Goal: Task Accomplishment & Management: Manage account settings

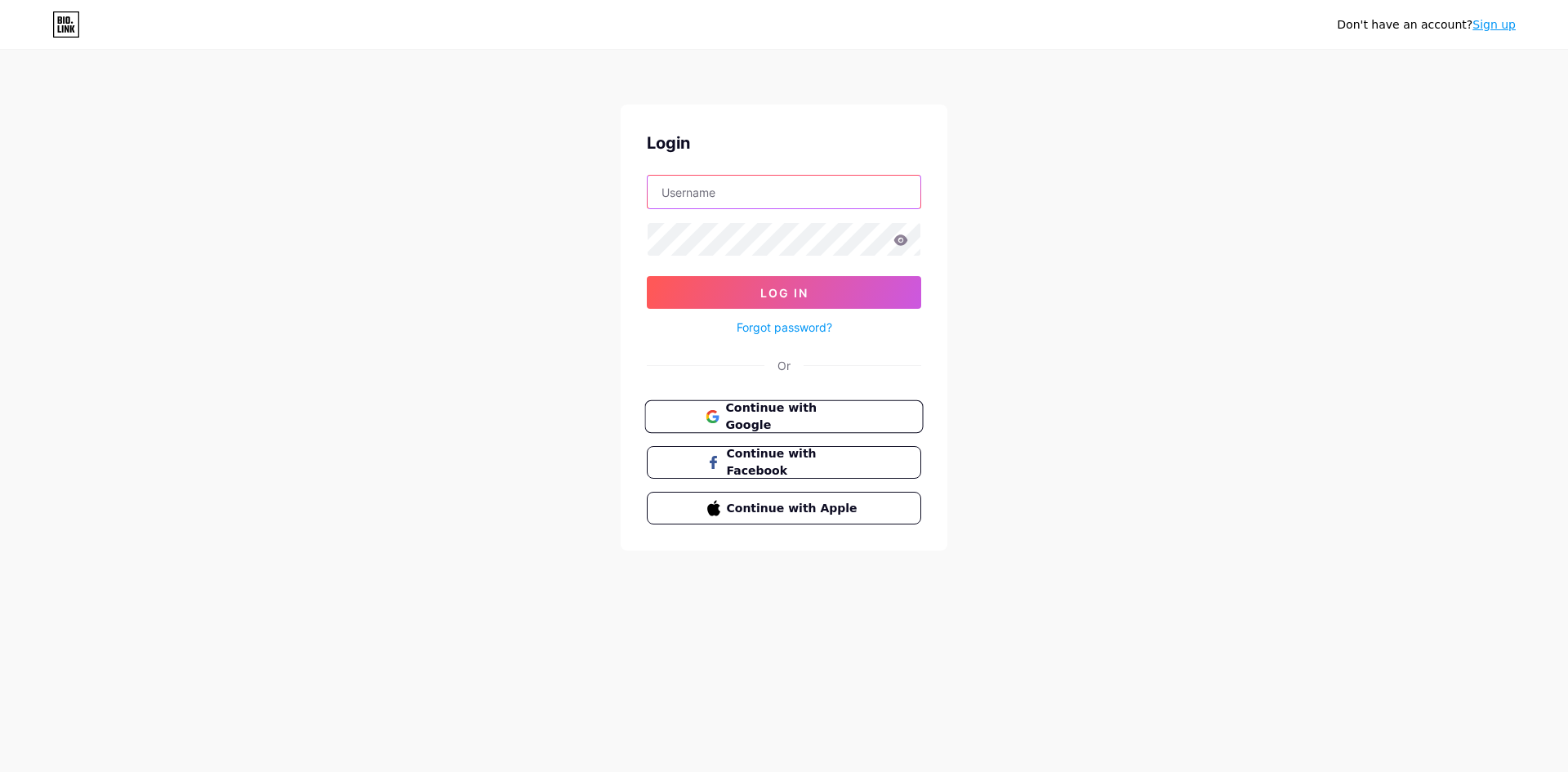
type input "[EMAIL_ADDRESS][DOMAIN_NAME]"
click at [755, 420] on span "Continue with Google" at bounding box center [793, 417] width 137 height 35
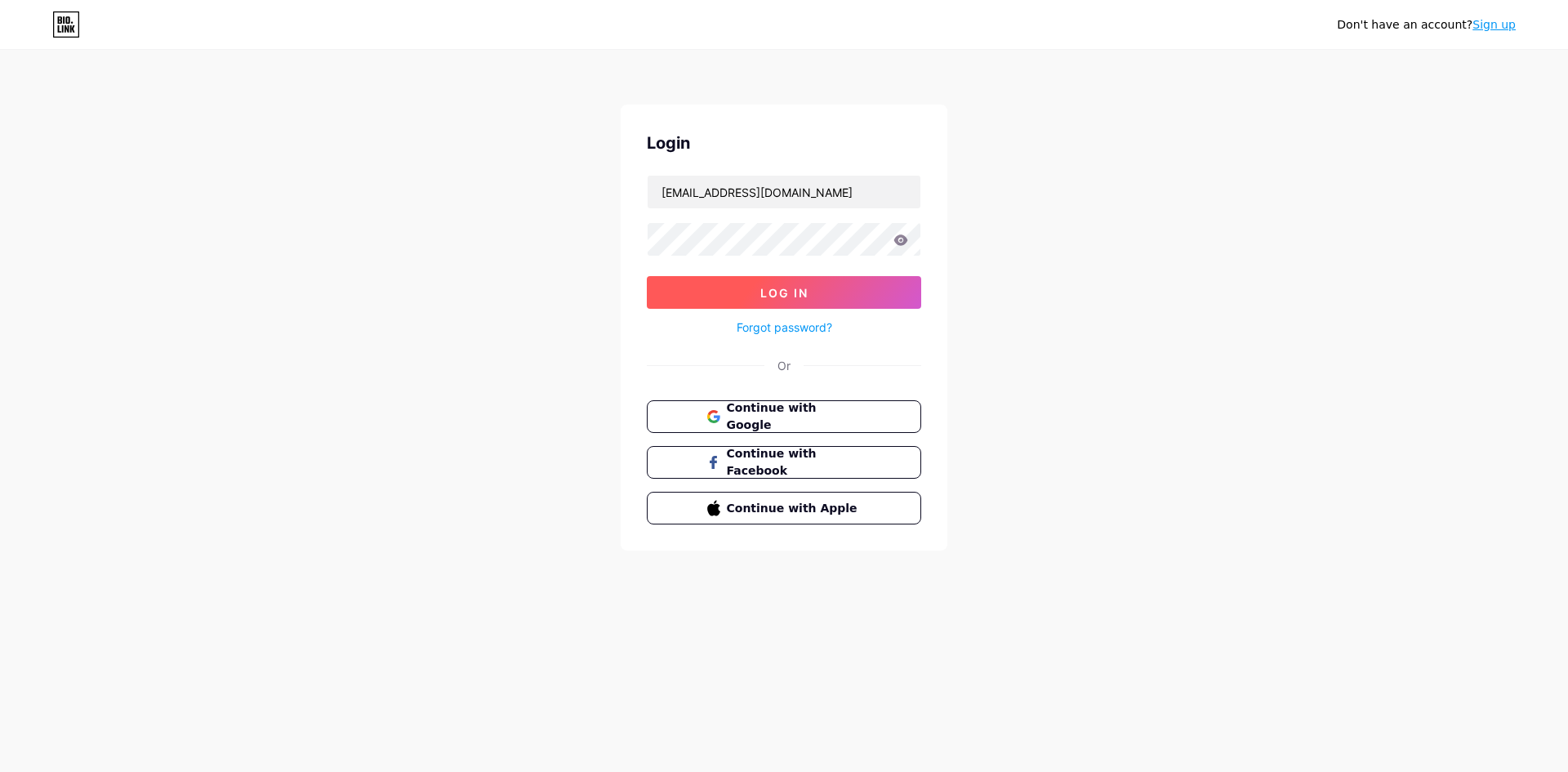
click at [832, 291] on button "Log In" at bounding box center [784, 292] width 274 height 33
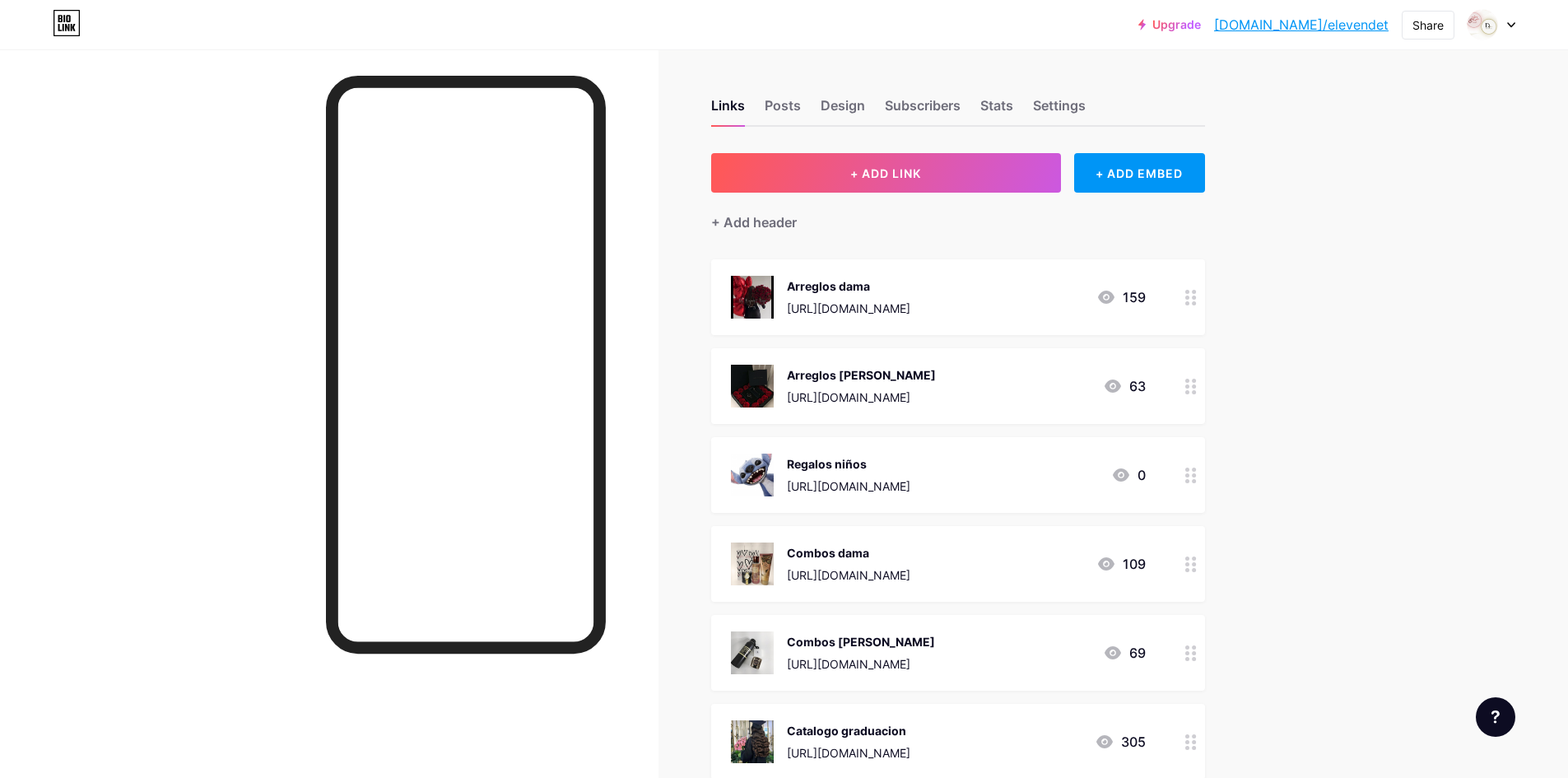
click at [862, 300] on div "[URL][DOMAIN_NAME]" at bounding box center [849, 308] width 124 height 17
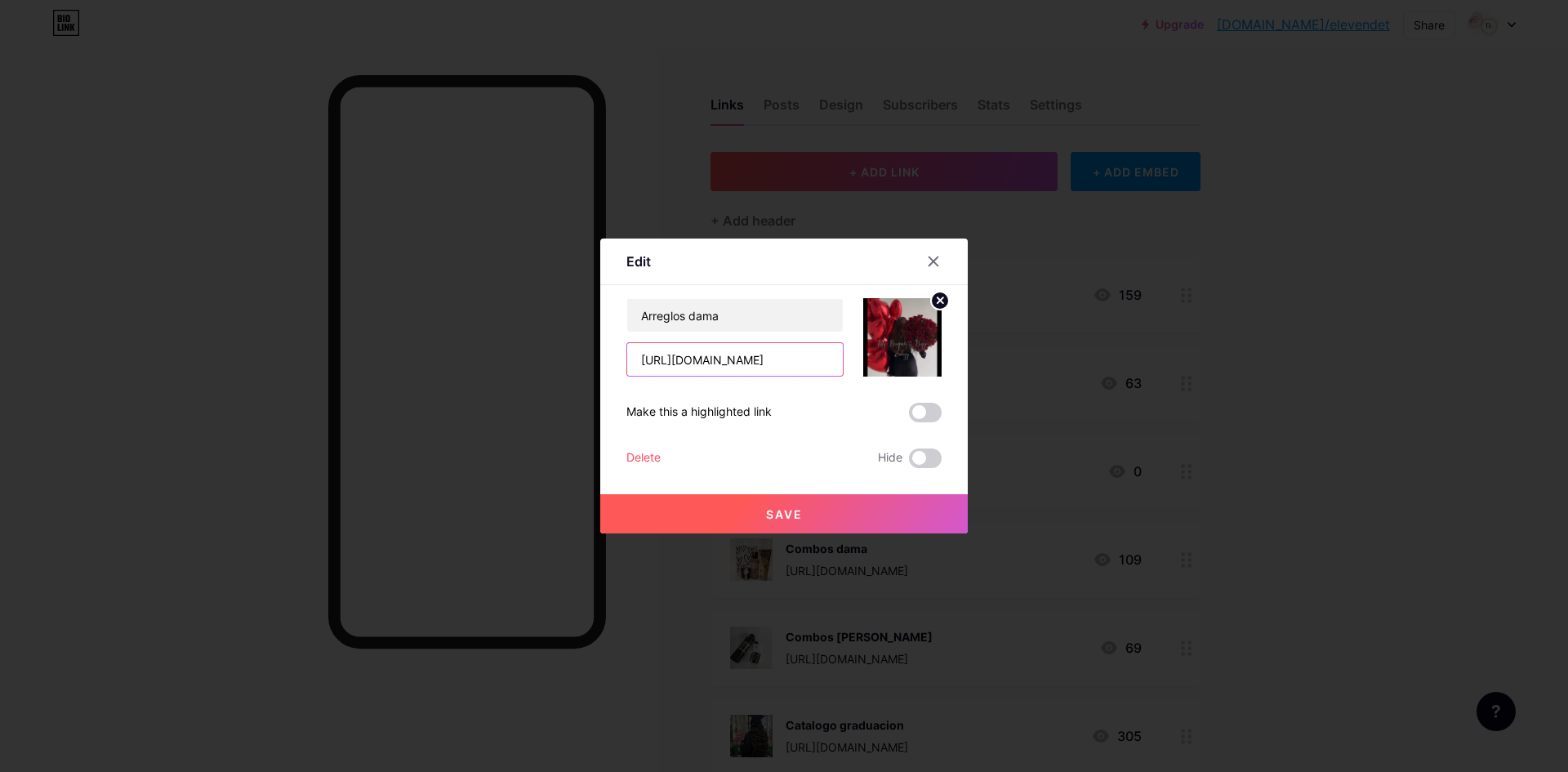
click at [770, 346] on input "[URL][DOMAIN_NAME]" at bounding box center [735, 359] width 216 height 33
paste input "[URL][DOMAIN_NAME]"
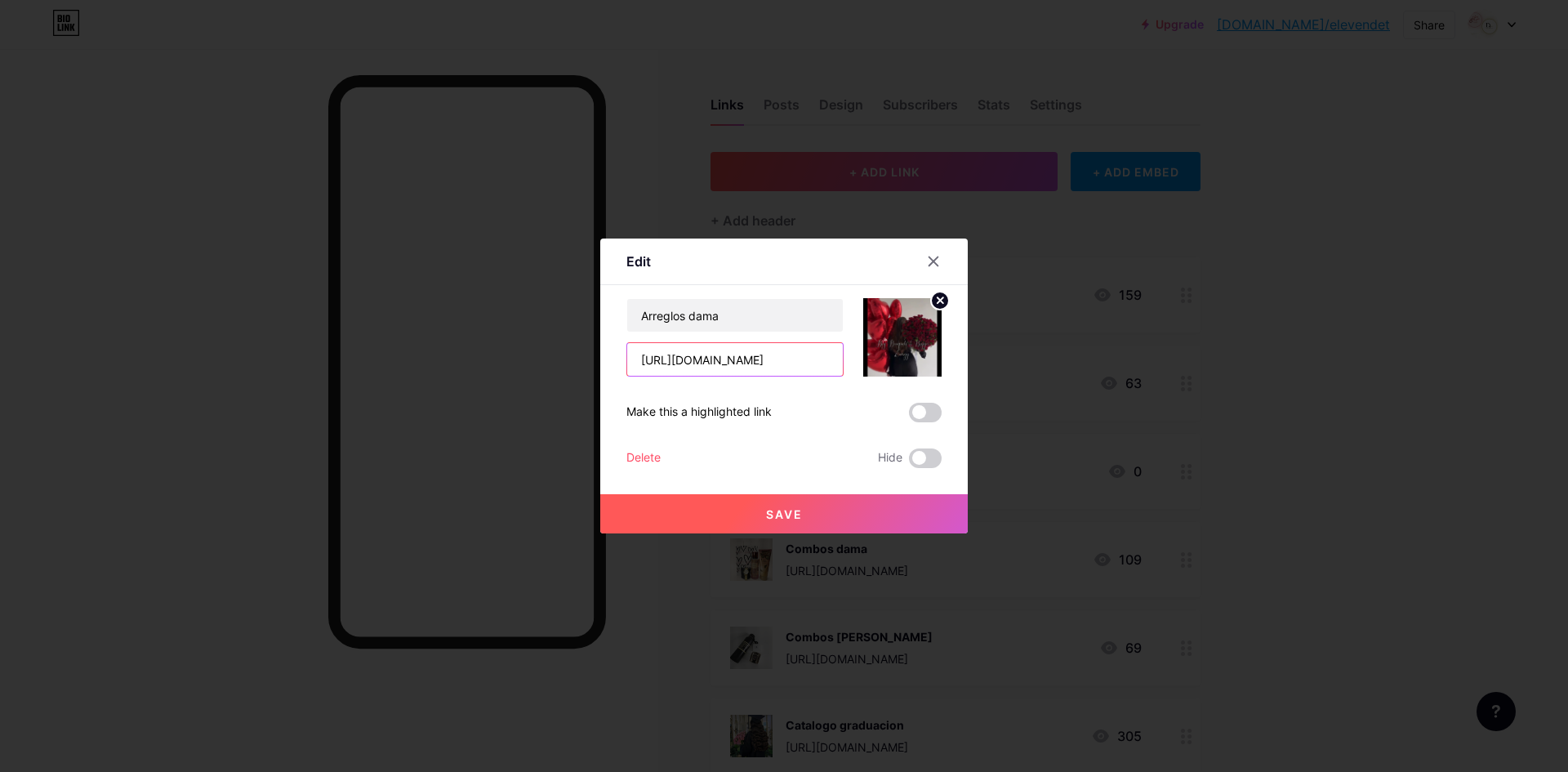
type input "[URL][DOMAIN_NAME]"
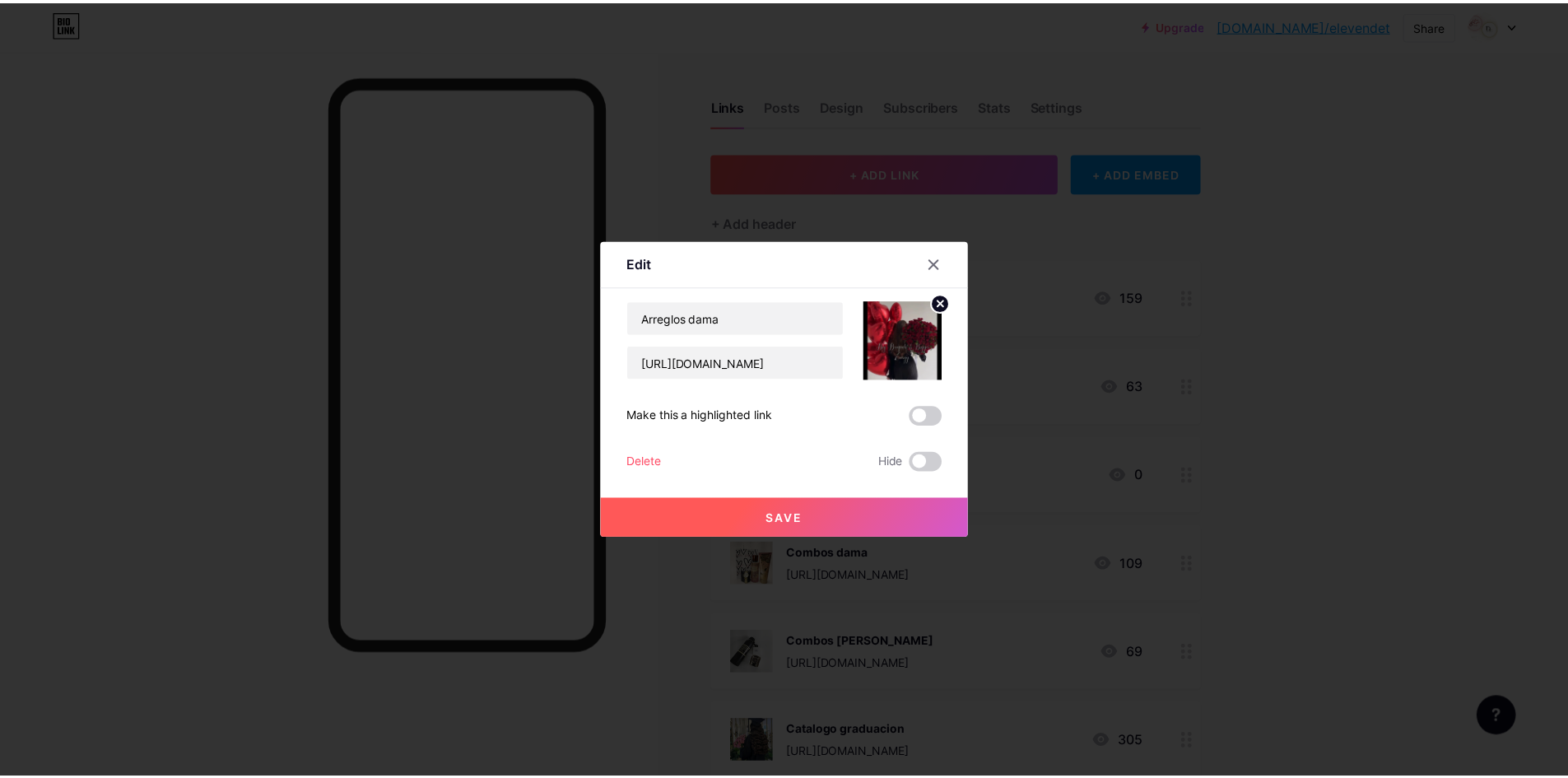
scroll to position [0, 0]
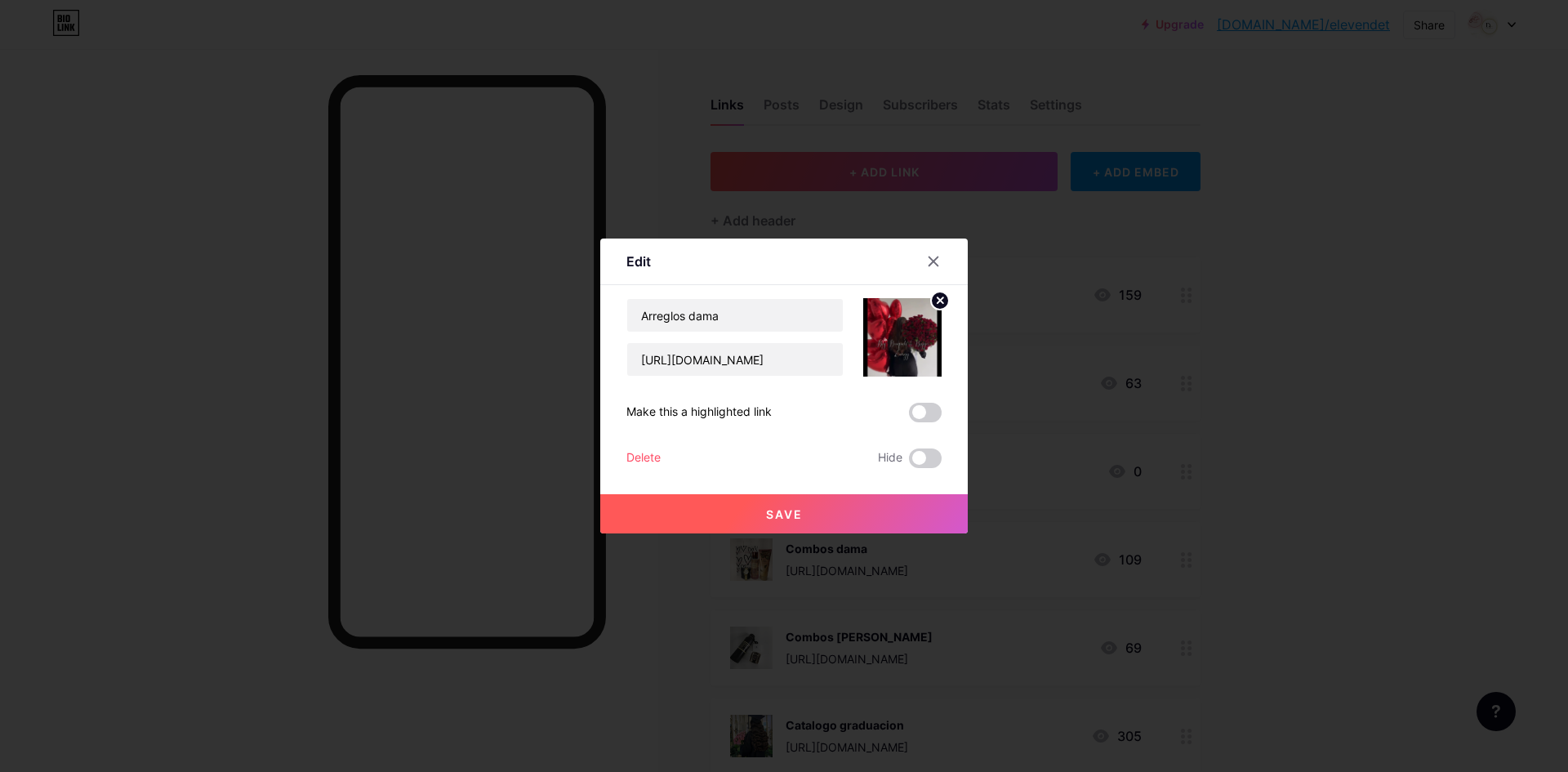
click at [802, 510] on button "Save" at bounding box center [784, 514] width 368 height 40
